Goal: Task Accomplishment & Management: Manage account settings

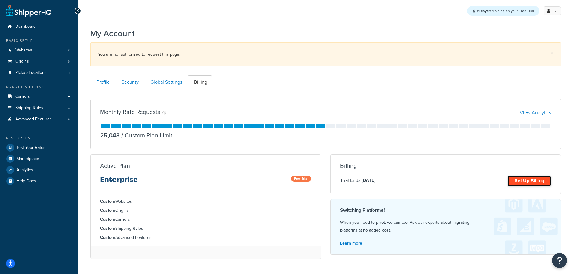
click at [524, 178] on link "Set Up Billing" at bounding box center [529, 181] width 43 height 11
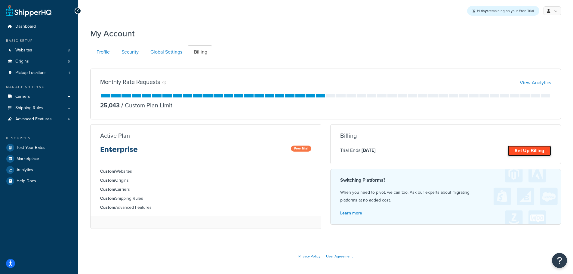
drag, startPoint x: 527, startPoint y: 148, endPoint x: 540, endPoint y: 149, distance: 13.8
click at [527, 148] on link "Set Up Billing" at bounding box center [529, 151] width 43 height 11
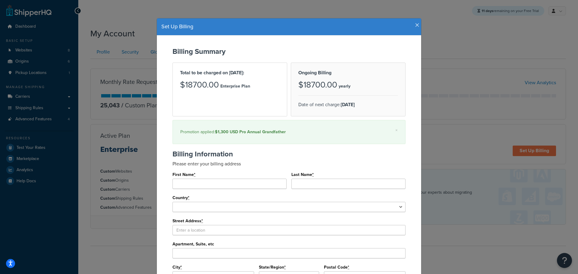
drag, startPoint x: 511, startPoint y: 64, endPoint x: 484, endPoint y: 60, distance: 27.5
click at [511, 64] on div "Set Up Billing Billing Summary Total to be charged on Oct 4, 2025: $18700.00 En…" at bounding box center [289, 137] width 578 height 274
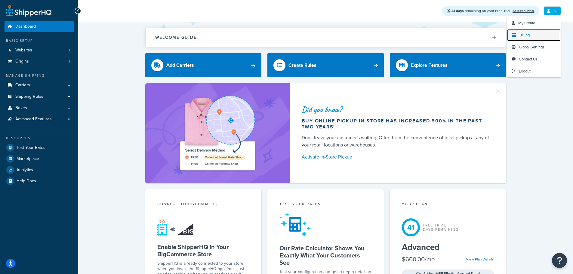
click at [538, 33] on link "Billing" at bounding box center [534, 35] width 54 height 12
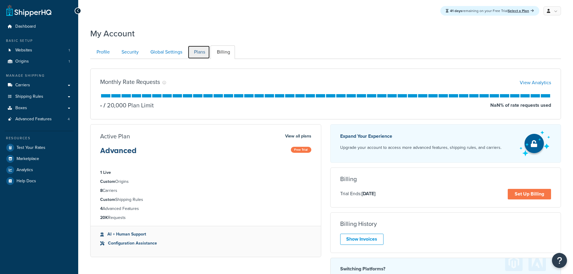
drag, startPoint x: 197, startPoint y: 52, endPoint x: 203, endPoint y: 52, distance: 5.7
click at [197, 52] on link "Plans" at bounding box center [199, 52] width 22 height 14
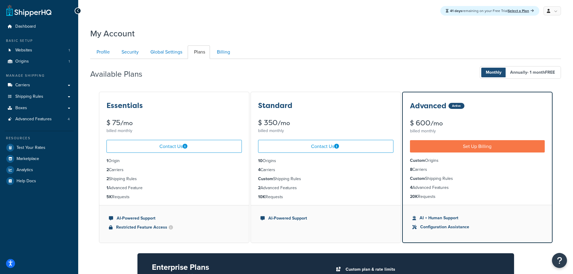
click at [499, 34] on div "My Account" at bounding box center [325, 32] width 471 height 15
click at [49, 88] on link "Carriers" at bounding box center [39, 85] width 69 height 11
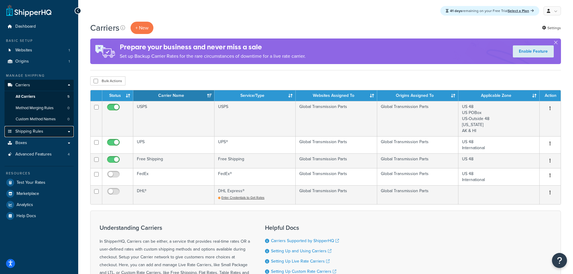
click at [48, 133] on link "Shipping Rules" at bounding box center [39, 131] width 69 height 11
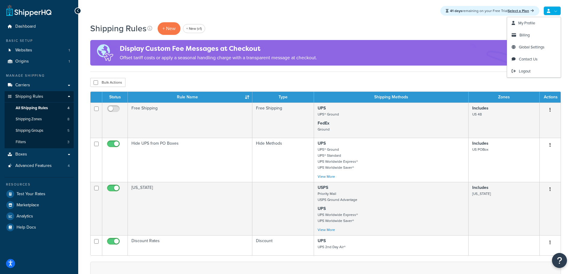
click at [552, 9] on link at bounding box center [552, 10] width 17 height 9
click at [537, 34] on link "Billing" at bounding box center [534, 35] width 54 height 12
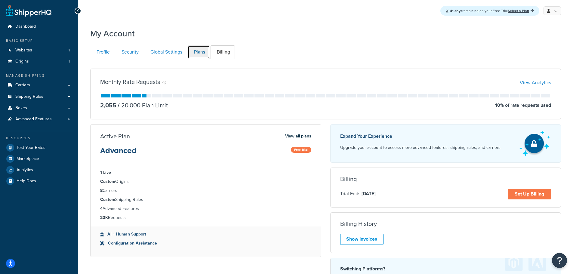
click at [199, 50] on link "Plans" at bounding box center [199, 52] width 22 height 14
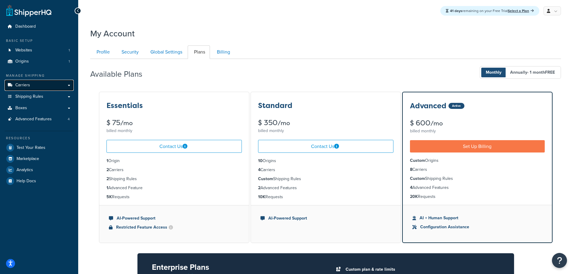
click at [33, 85] on link "Carriers" at bounding box center [39, 85] width 69 height 11
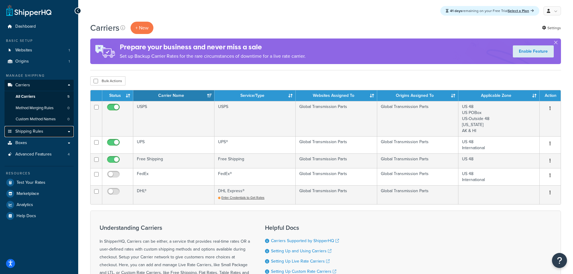
click at [44, 135] on link "Shipping Rules" at bounding box center [39, 131] width 69 height 11
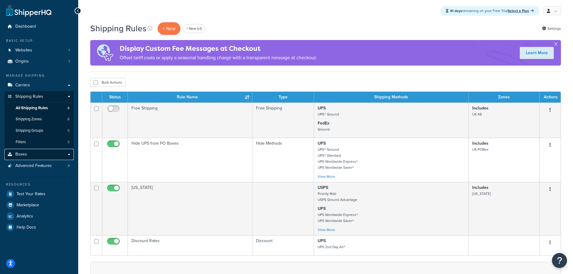
click at [52, 155] on link "Boxes" at bounding box center [39, 154] width 69 height 11
